Goal: Task Accomplishment & Management: Manage account settings

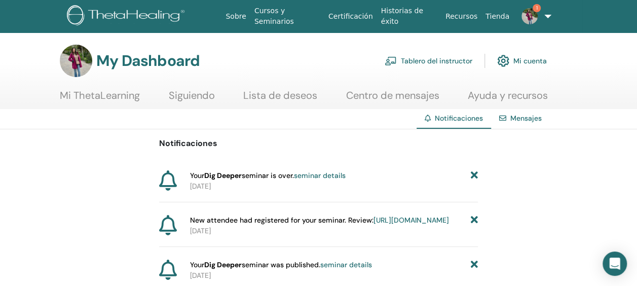
click at [462, 56] on link "Tablero del instructor" at bounding box center [429, 61] width 88 height 22
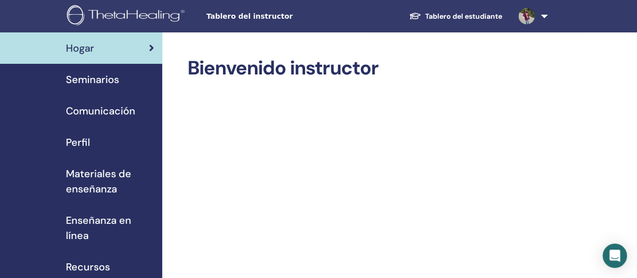
click at [98, 80] on span "Seminarios" at bounding box center [92, 79] width 53 height 15
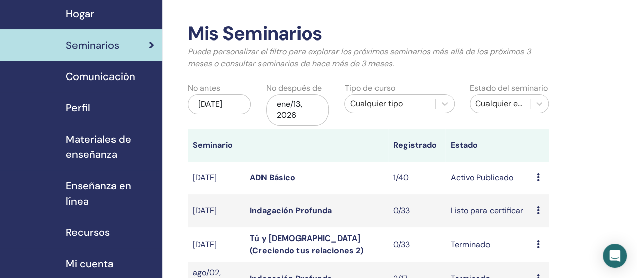
scroll to position [101, 0]
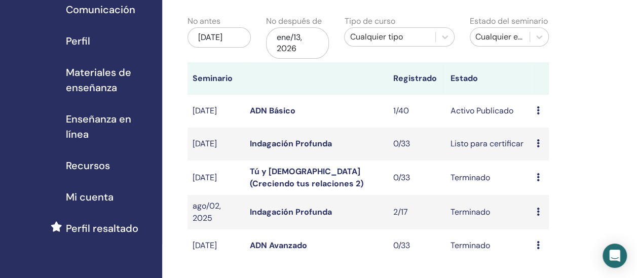
click at [538, 108] on icon at bounding box center [538, 110] width 3 height 8
click at [216, 110] on td "oct/31, 2025" at bounding box center [216, 111] width 57 height 33
click at [257, 116] on link "ADN Básico" at bounding box center [273, 110] width 46 height 11
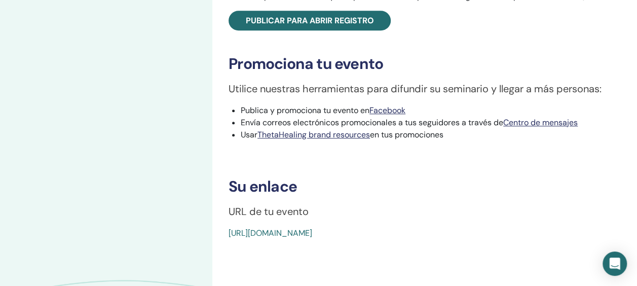
scroll to position [405, 0]
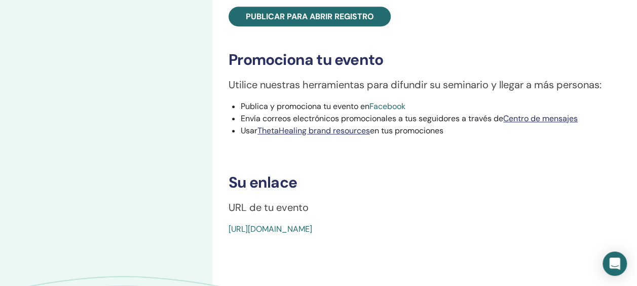
click at [397, 103] on link "Facebook" at bounding box center [387, 106] width 36 height 11
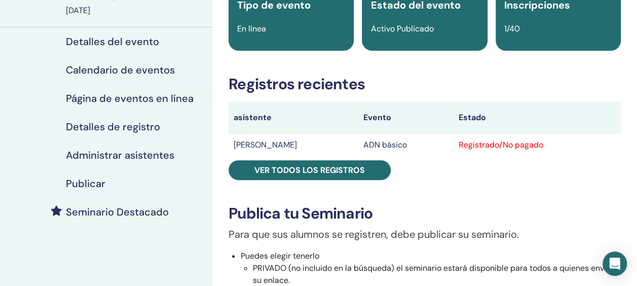
scroll to position [0, 0]
